Goal: Ask a question

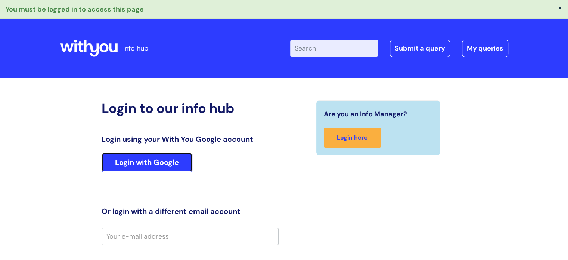
click at [154, 159] on link "Login with Google" at bounding box center [147, 161] width 91 height 19
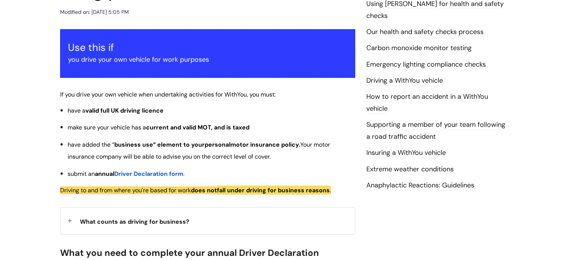
scroll to position [158, 0]
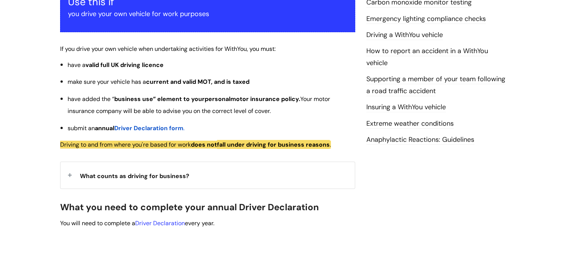
click at [166, 127] on span "Driver Declaration form" at bounding box center [148, 128] width 69 height 8
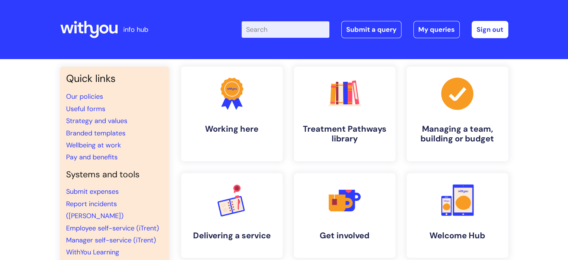
scroll to position [10, 0]
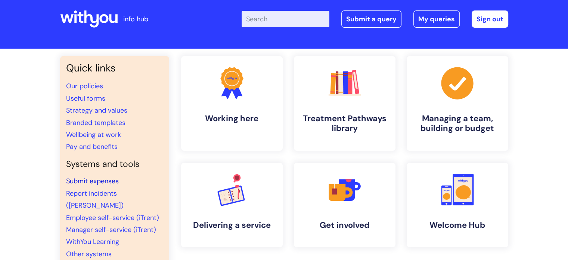
click at [105, 182] on link "Submit expenses" at bounding box center [92, 180] width 53 height 9
click at [358, 24] on link "Submit a query" at bounding box center [371, 18] width 60 height 17
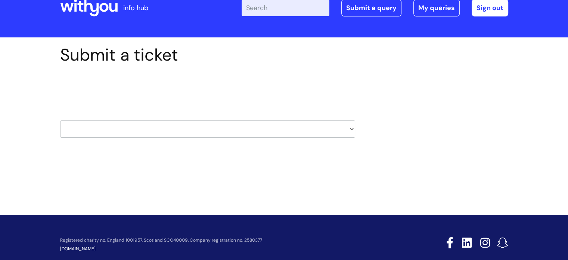
scroll to position [22, 0]
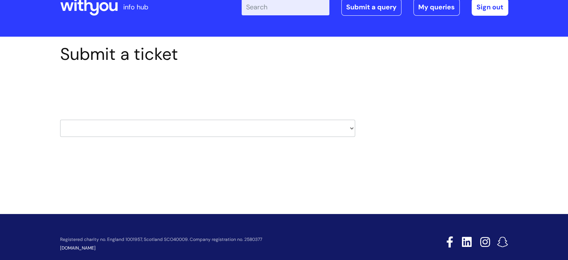
click at [295, 132] on select "HR / People IT and Support Clinical Drug Alerts Finance Accounts Data Support T…" at bounding box center [207, 127] width 295 height 17
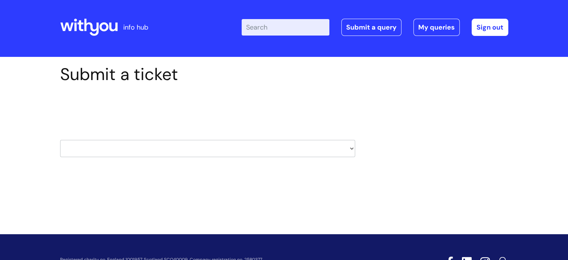
scroll to position [1, 0]
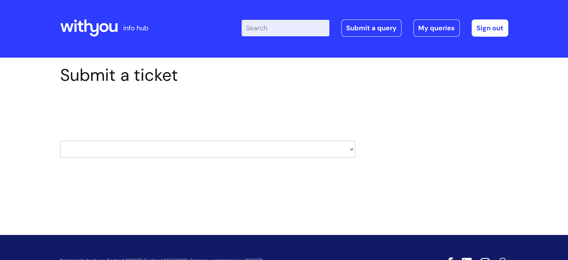
click at [290, 149] on select "HR / People IT and Support Clinical Drug Alerts Finance Accounts Data Support T…" at bounding box center [207, 148] width 295 height 17
select select "systems"
click at [60, 140] on select "HR / People IT and Support Clinical Drug Alerts Finance Accounts Data Support T…" at bounding box center [207, 148] width 295 height 17
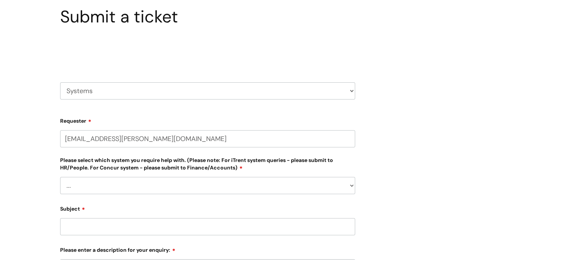
select select "80004286557"
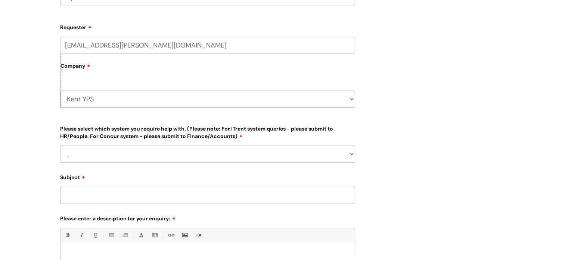
scroll to position [154, 0]
click at [106, 151] on select "... [PERSON_NAME] Helpdesk [DATE][DOMAIN_NAME] Nebula fault ILLY CarePath fault…" at bounding box center [207, 153] width 295 height 17
drag, startPoint x: 39, startPoint y: 105, endPoint x: 26, endPoint y: 96, distance: 16.1
drag, startPoint x: 26, startPoint y: 96, endPoint x: 25, endPoint y: 71, distance: 25.0
drag, startPoint x: 25, startPoint y: 71, endPoint x: 358, endPoint y: 80, distance: 333.2
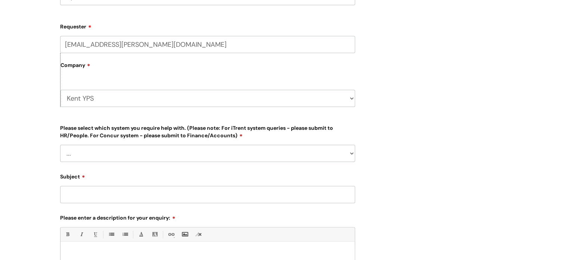
click at [358, 80] on div "Submit a ticket Select issue type HR / People IT and Support Clinical Drug Aler…" at bounding box center [208, 140] width 306 height 455
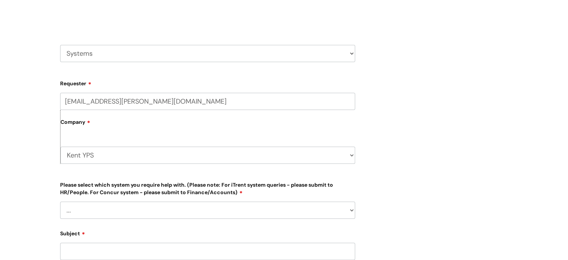
scroll to position [99, 0]
